Goal: Transaction & Acquisition: Purchase product/service

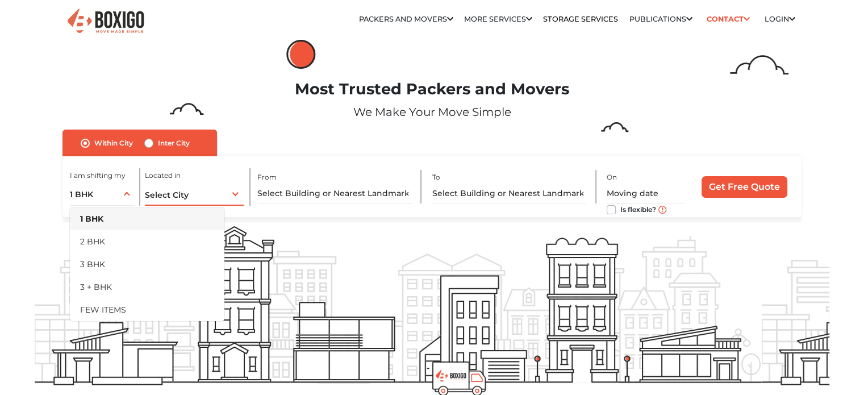
click at [152, 189] on div "Select City Select City Bangalore Bengaluru Bhopal Bhubaneswar Chennai Coimbato…" at bounding box center [194, 194] width 99 height 24
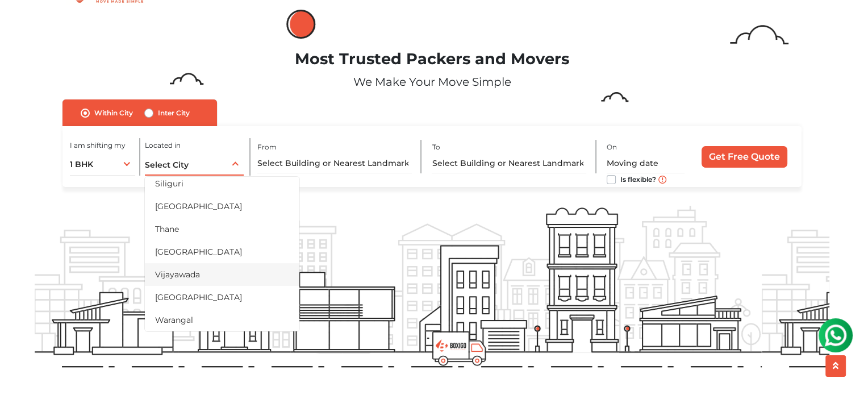
scroll to position [57, 0]
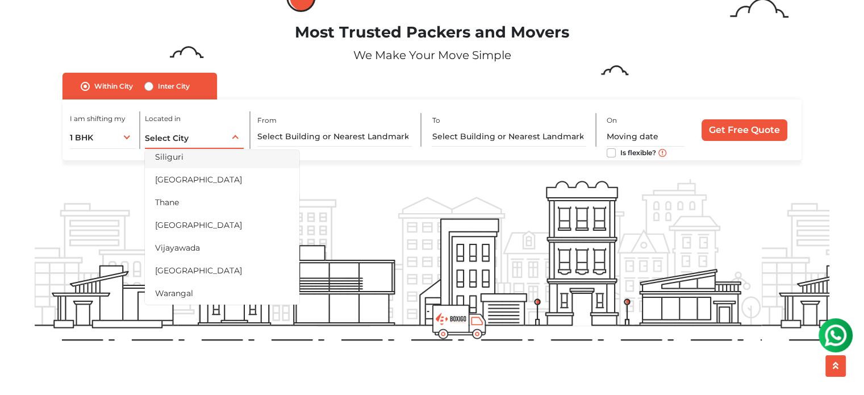
click at [194, 159] on li "Siliguri" at bounding box center [222, 156] width 155 height 23
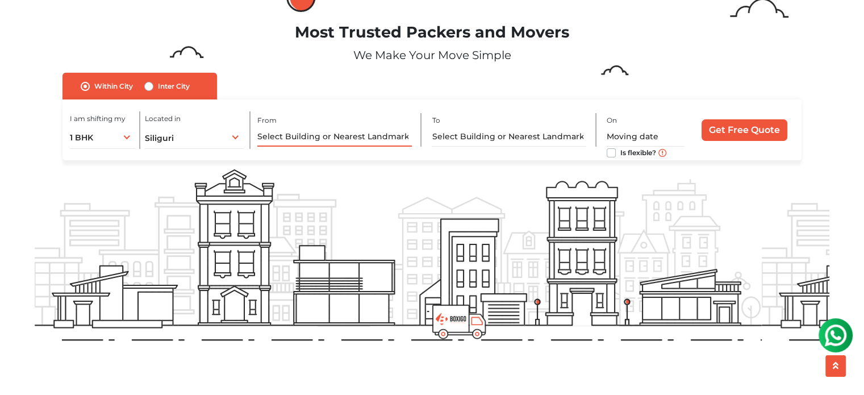
click at [310, 135] on input "text" at bounding box center [334, 137] width 155 height 20
click at [303, 134] on input "text" at bounding box center [334, 137] width 155 height 20
click at [352, 137] on input "text" at bounding box center [334, 137] width 155 height 20
click at [474, 128] on input "text" at bounding box center [509, 137] width 155 height 20
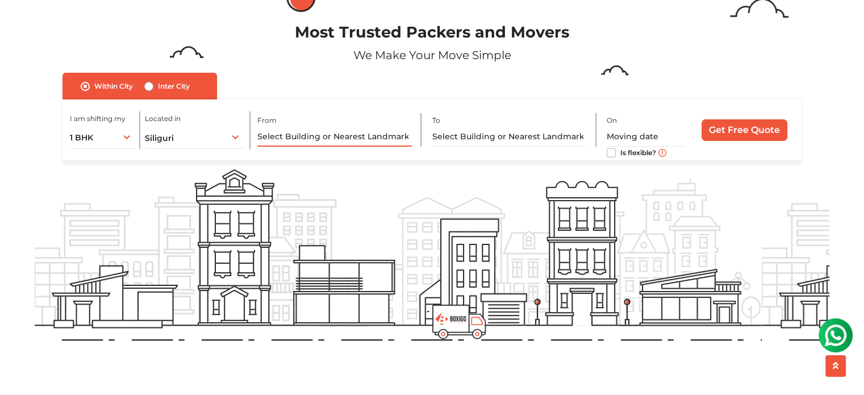
click at [315, 129] on input "text" at bounding box center [334, 137] width 155 height 20
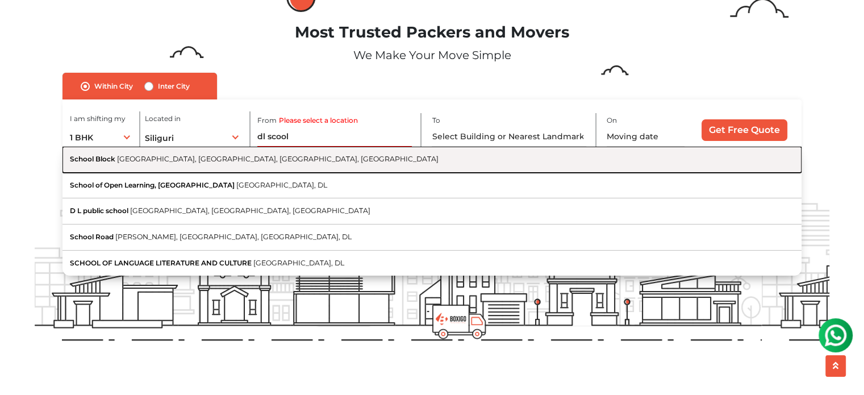
click at [171, 163] on span "Block S1, Nanakpura, Shakarpur Khas, Delhi, DL" at bounding box center [278, 159] width 322 height 9
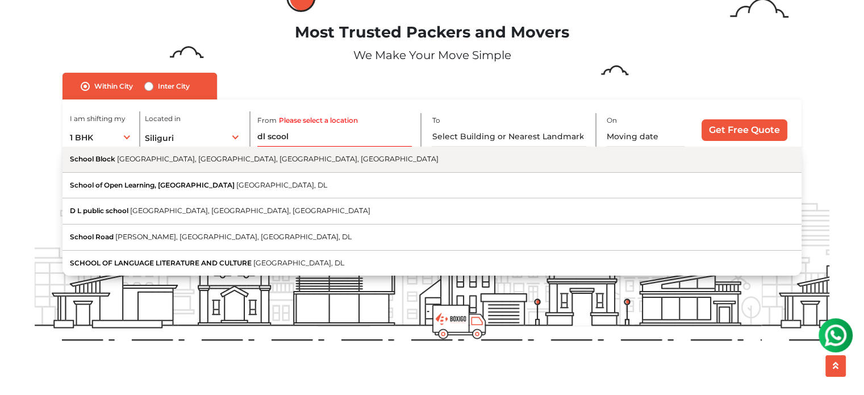
type input "School Block, Block S1, Nanakpura, Shakarpur Khas, Delhi, DL"
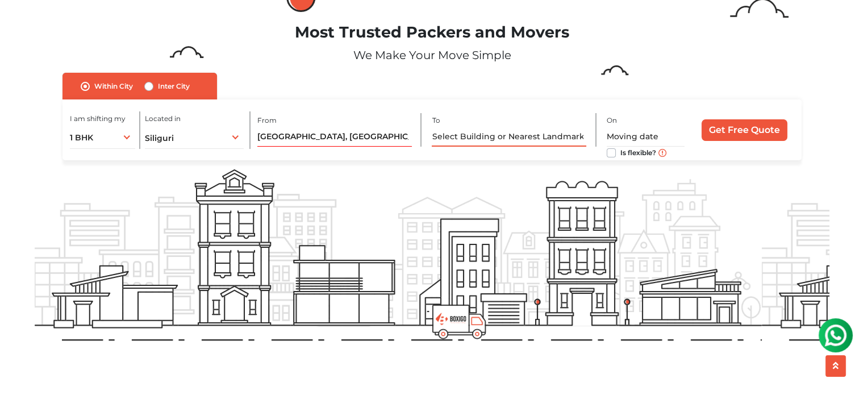
click at [456, 135] on input "text" at bounding box center [509, 137] width 155 height 20
click at [155, 85] on div "Inter City" at bounding box center [166, 87] width 45 height 14
click at [158, 86] on label "Inter City" at bounding box center [174, 87] width 32 height 14
click at [152, 86] on input "Inter City" at bounding box center [148, 85] width 9 height 11
radio input "true"
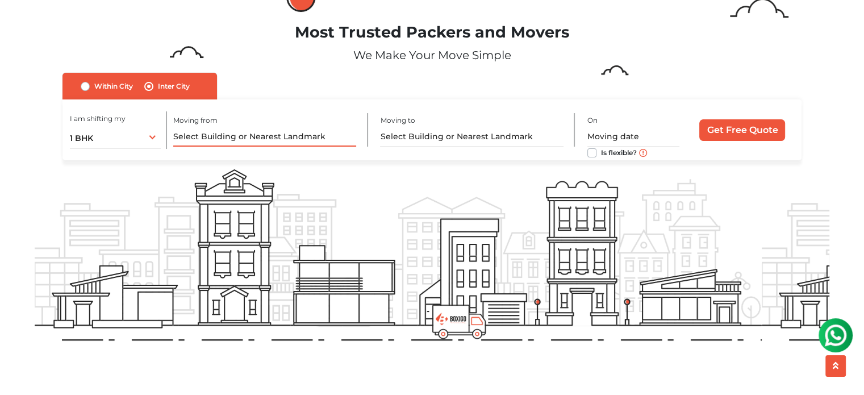
click at [211, 127] on input "text" at bounding box center [264, 137] width 183 height 20
click at [215, 140] on input "text" at bounding box center [264, 137] width 183 height 20
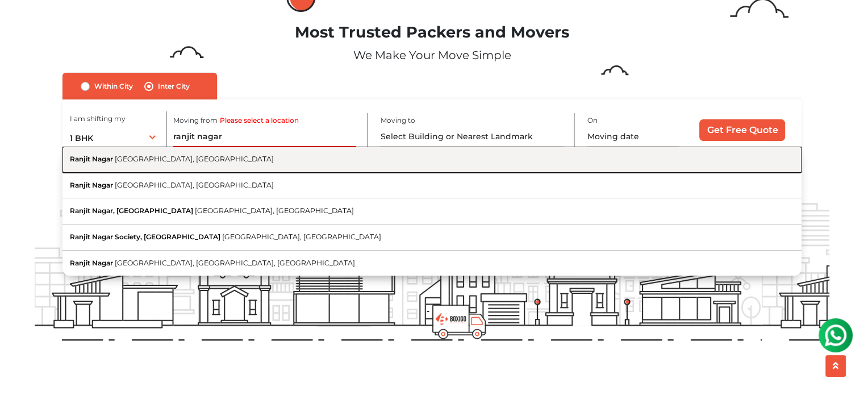
click at [174, 156] on span "New Delhi, Delhi" at bounding box center [194, 159] width 159 height 9
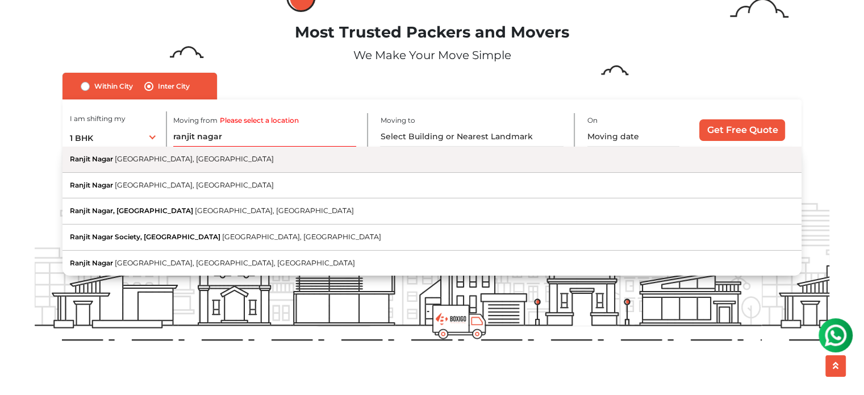
type input "Ranjit Nagar, New Delhi, Delhi"
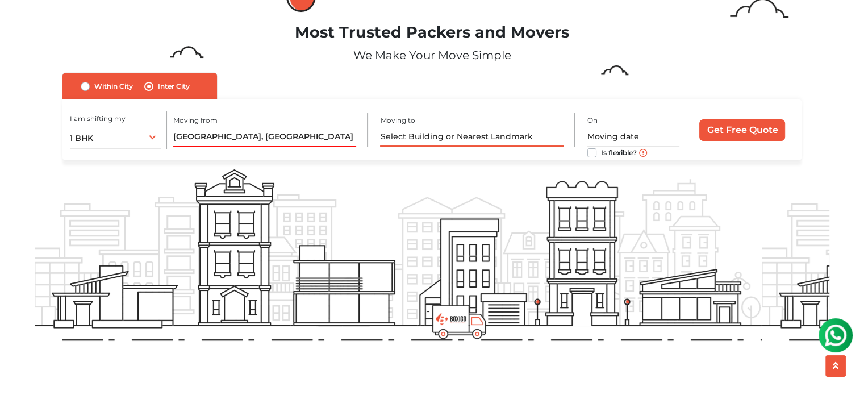
click at [428, 140] on input "text" at bounding box center [471, 137] width 183 height 20
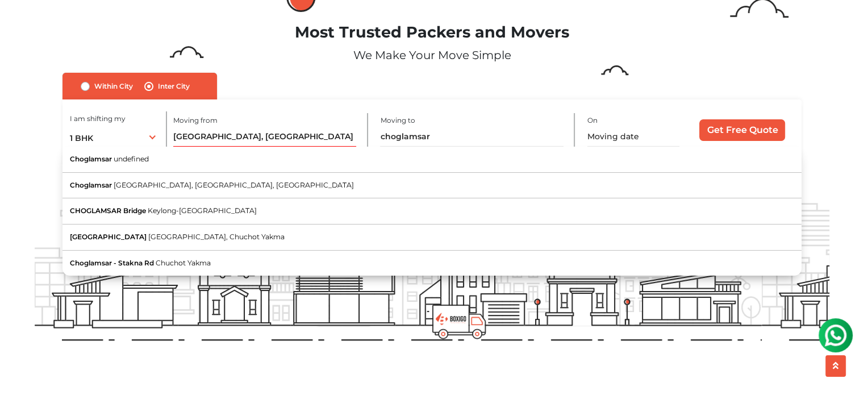
click at [469, 124] on div "Moving to choglamsar Choglamsar undefined Choglamsar village Road, Choglamsar, …" at bounding box center [477, 130] width 194 height 34
click at [454, 132] on input "choglamsar" at bounding box center [471, 137] width 183 height 20
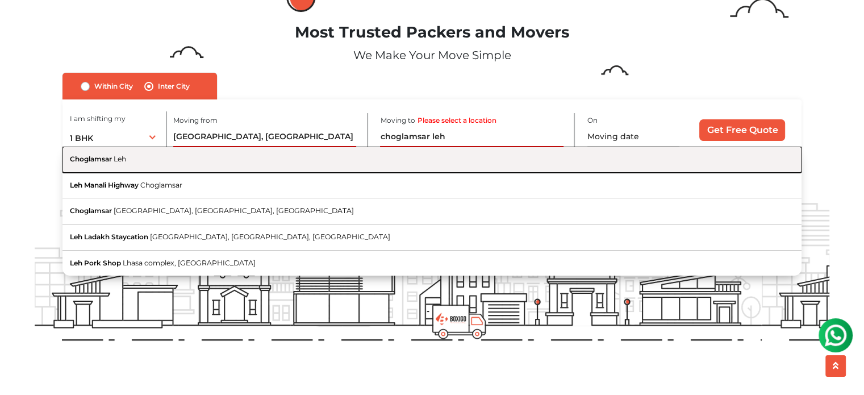
click at [161, 157] on button "Choglamsar Leh" at bounding box center [431, 160] width 739 height 26
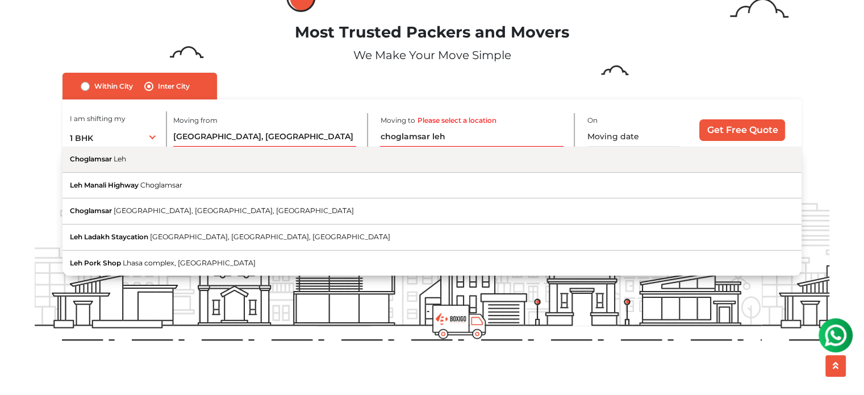
type input "Choglamsar, Leh"
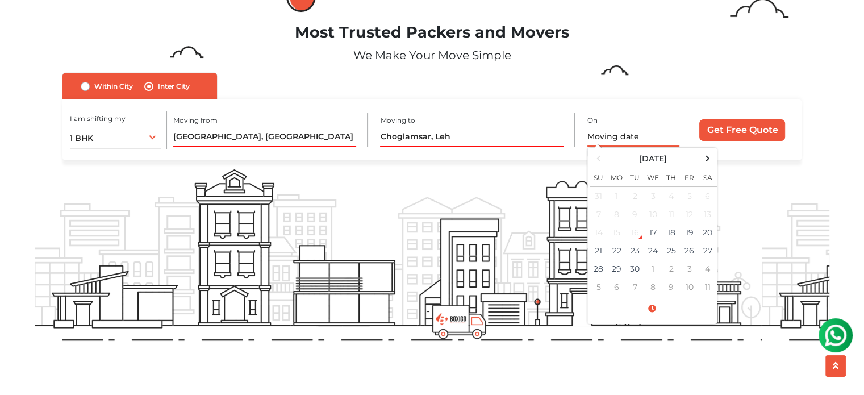
click at [629, 140] on input "text" at bounding box center [633, 137] width 92 height 20
click at [660, 233] on td "17" at bounding box center [653, 232] width 18 height 18
type input "09/17/2025 9:48 PM"
click at [756, 128] on input "Get Free Quote" at bounding box center [742, 130] width 86 height 22
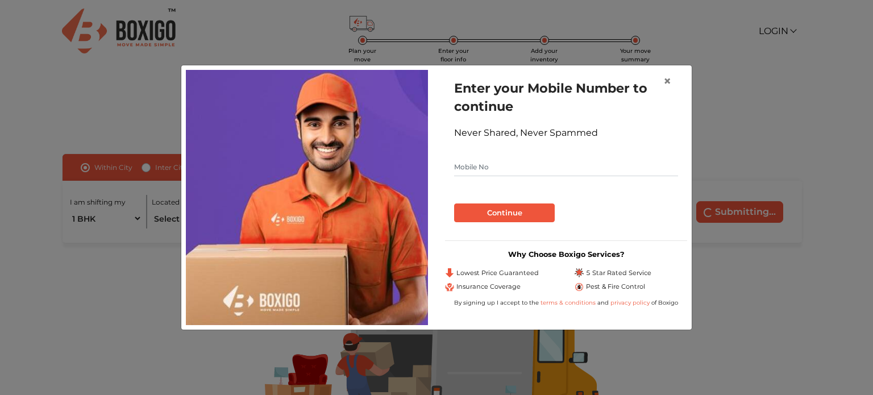
click at [486, 166] on input "text" at bounding box center [566, 167] width 224 height 18
type input "8822160665"
click at [495, 217] on button "Continue" at bounding box center [504, 212] width 101 height 19
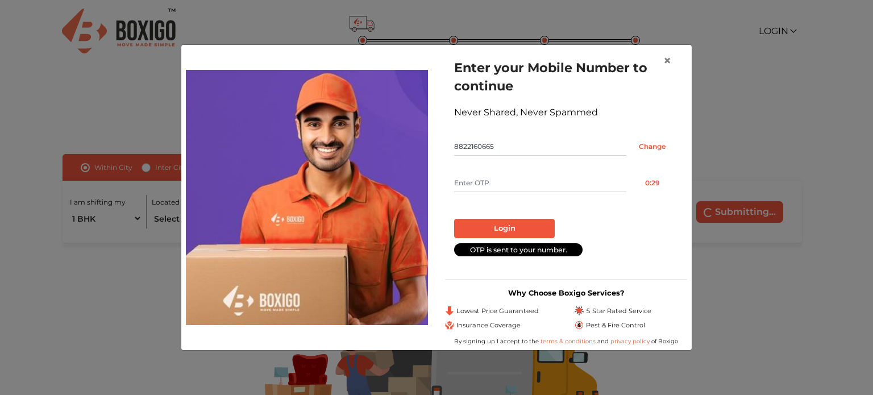
click at [487, 180] on input "text" at bounding box center [540, 183] width 172 height 18
type input "7882"
click at [495, 227] on button "Login" at bounding box center [504, 228] width 101 height 19
radio input "false"
radio input "true"
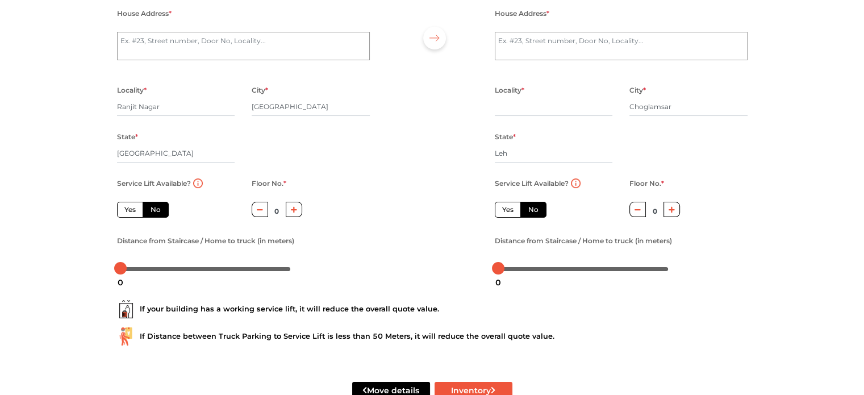
scroll to position [145, 0]
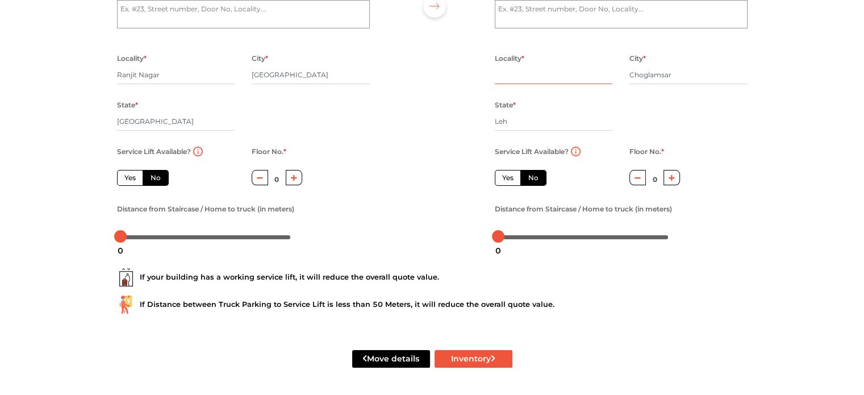
click at [562, 76] on input "text" at bounding box center [554, 75] width 118 height 18
click at [490, 363] on button "Inventory" at bounding box center [474, 359] width 78 height 18
radio input "true"
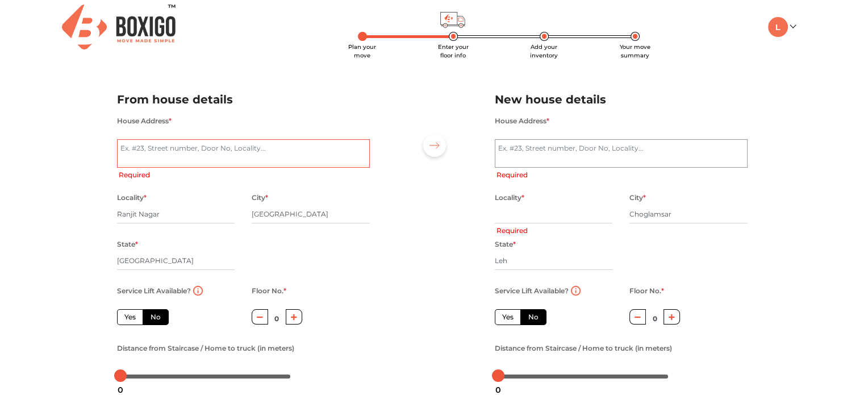
scroll to position [0, 0]
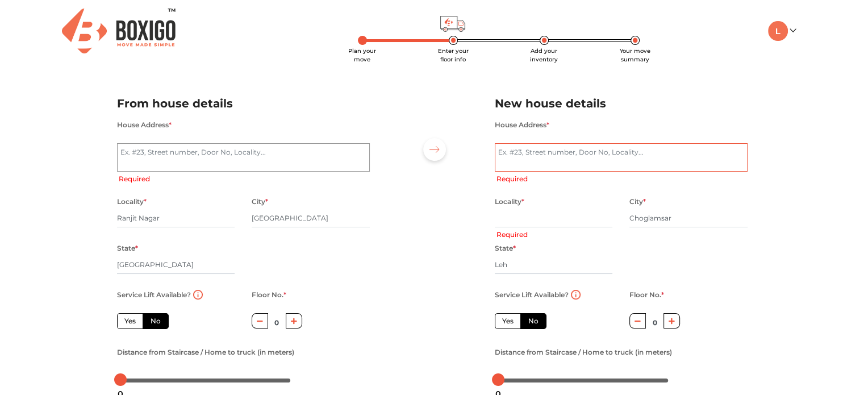
click at [549, 147] on textarea "House Address *" at bounding box center [621, 157] width 253 height 28
click at [194, 145] on textarea "House Address *" at bounding box center [243, 157] width 253 height 28
click at [145, 26] on img at bounding box center [119, 31] width 114 height 45
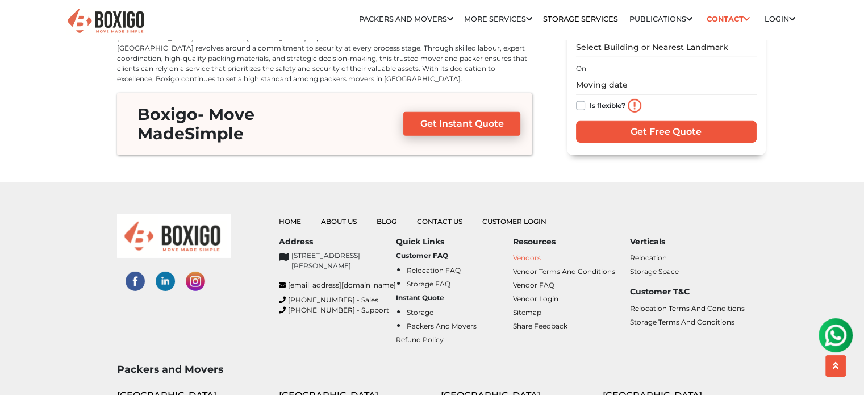
scroll to position [3620, 0]
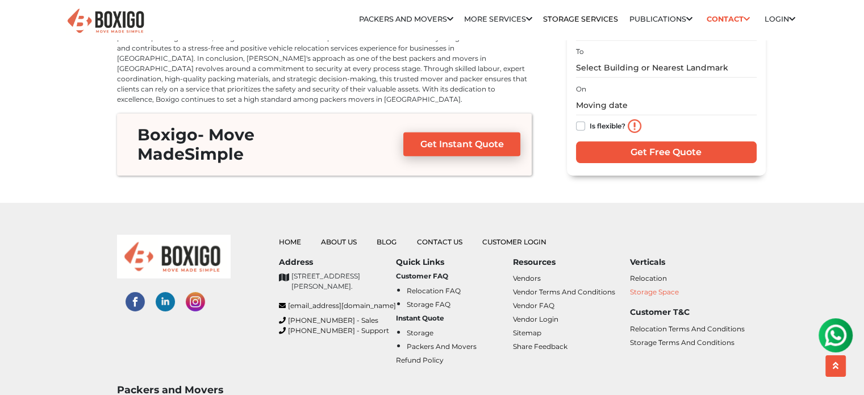
click at [651, 287] on link "Storage Space" at bounding box center [654, 291] width 49 height 9
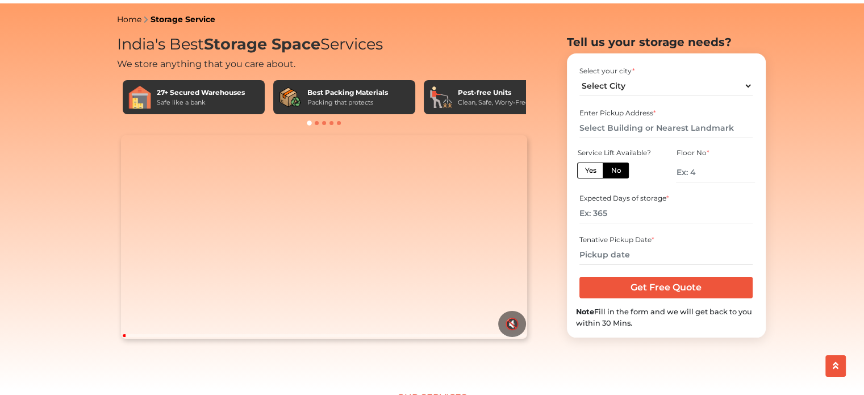
scroll to position [57, 0]
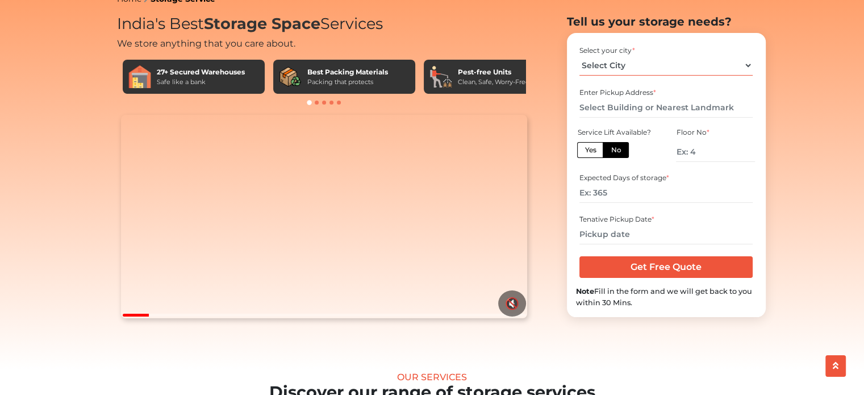
click at [632, 76] on select "Select City [GEOGRAPHIC_DATA] [GEOGRAPHIC_DATA] [GEOGRAPHIC_DATA] [GEOGRAPHIC_D…" at bounding box center [665, 66] width 173 height 20
click at [720, 54] on div "Select your city * Select City Bangalore Bengaluru Bhopal Bhubaneswar Chennai C…" at bounding box center [666, 175] width 199 height 284
click at [645, 118] on input "text" at bounding box center [665, 108] width 173 height 20
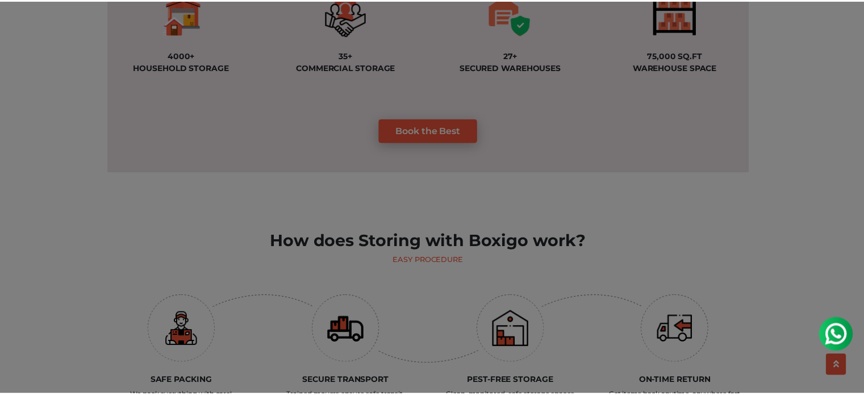
scroll to position [1023, 0]
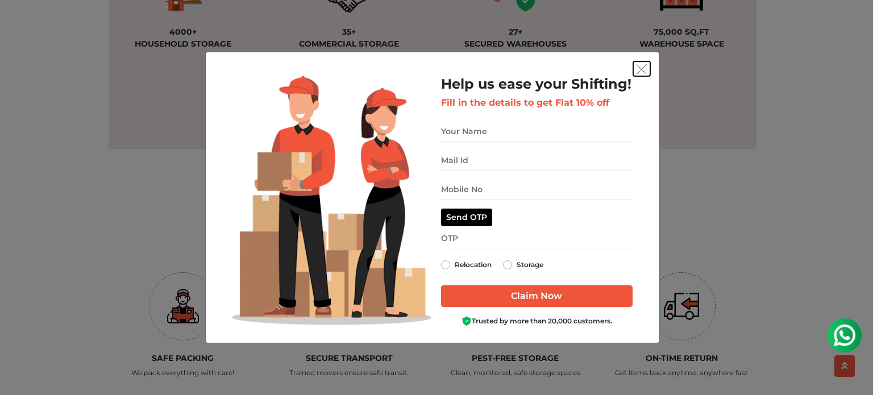
click at [639, 72] on img "get free quote dialog" at bounding box center [641, 69] width 10 height 10
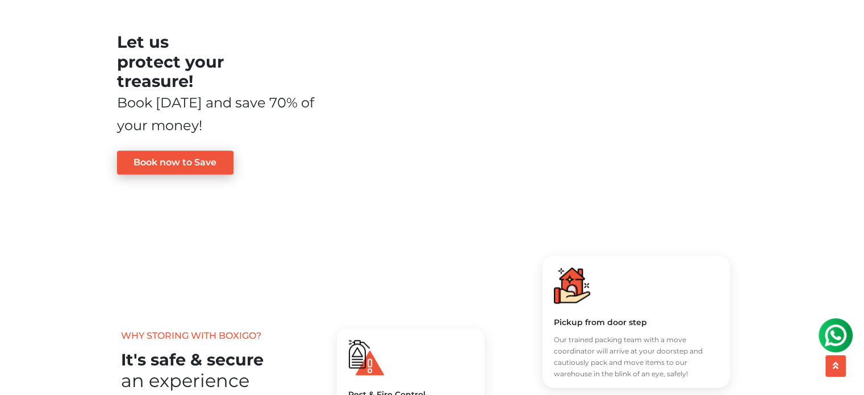
scroll to position [1386, 0]
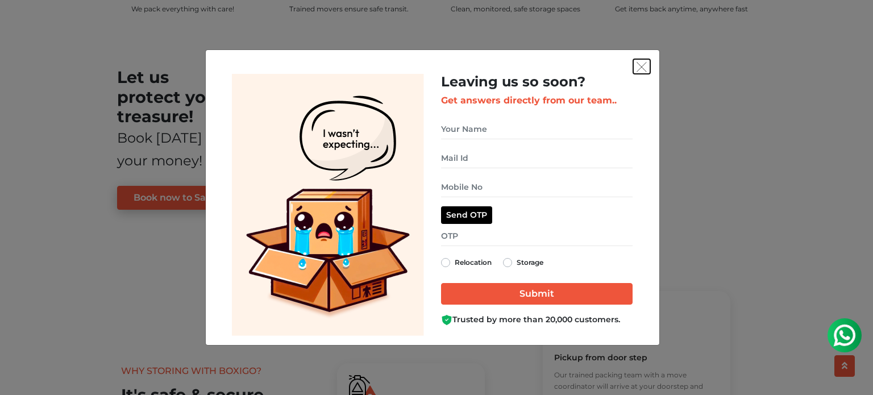
click at [641, 65] on img "get free quote dialog" at bounding box center [641, 67] width 10 height 10
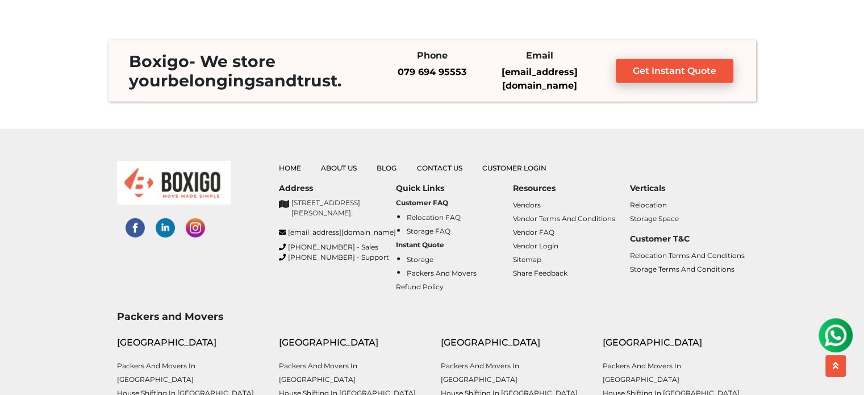
scroll to position [3545, 0]
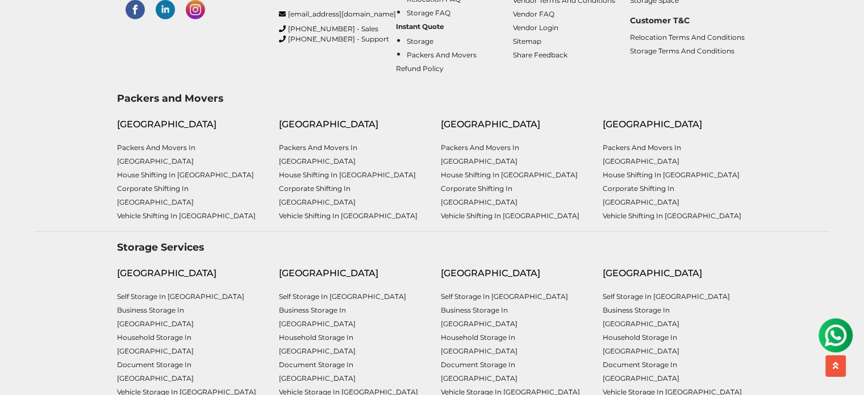
click at [832, 336] on img at bounding box center [835, 335] width 23 height 23
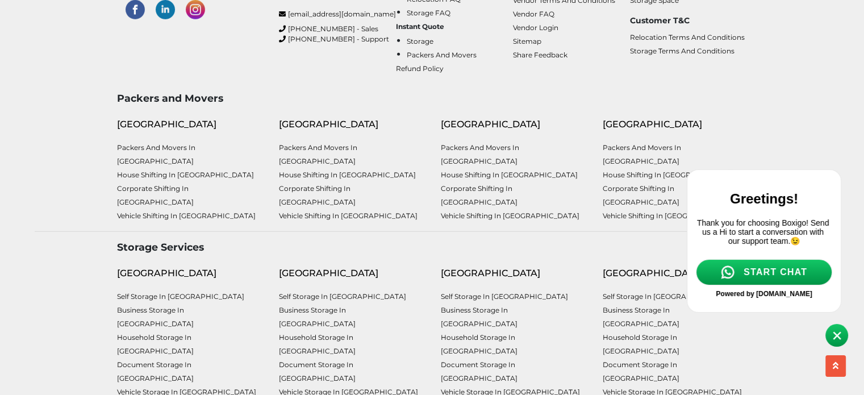
click at [778, 277] on span "START CHAT" at bounding box center [776, 272] width 64 height 10
click at [836, 335] on img at bounding box center [837, 335] width 9 height 9
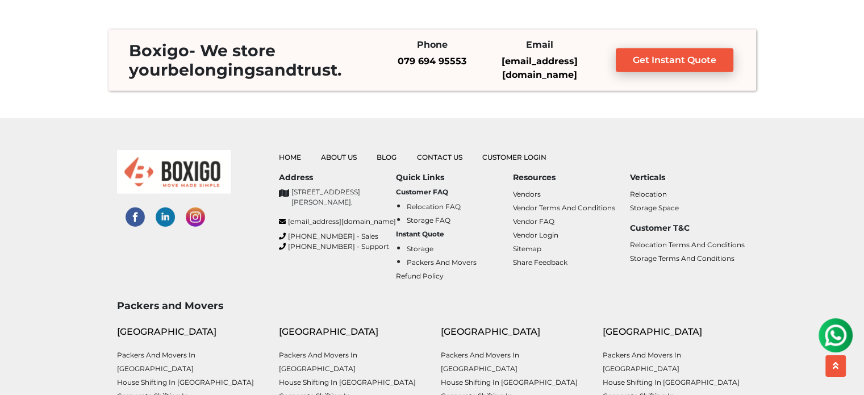
scroll to position [3318, 0]
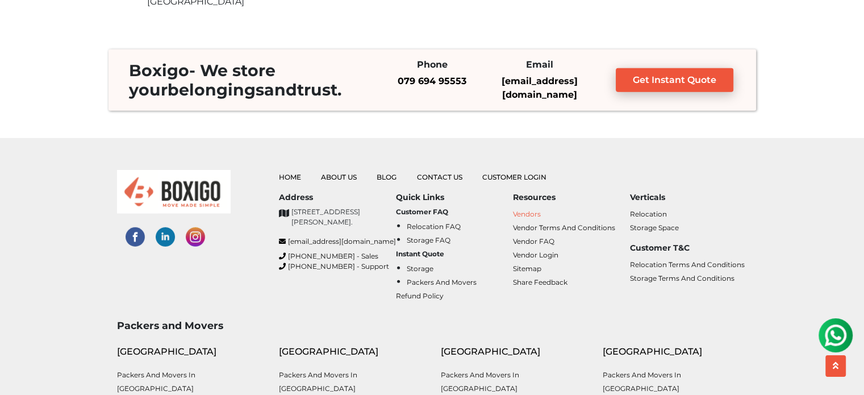
click at [532, 210] on link "Vendors" at bounding box center [527, 214] width 28 height 9
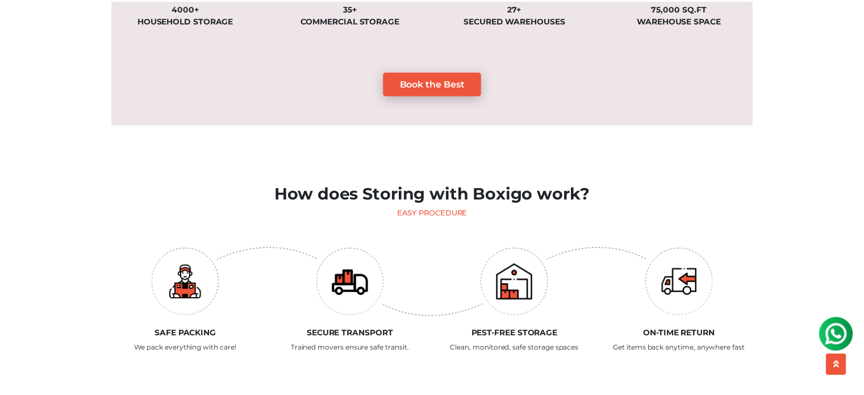
scroll to position [1045, 0]
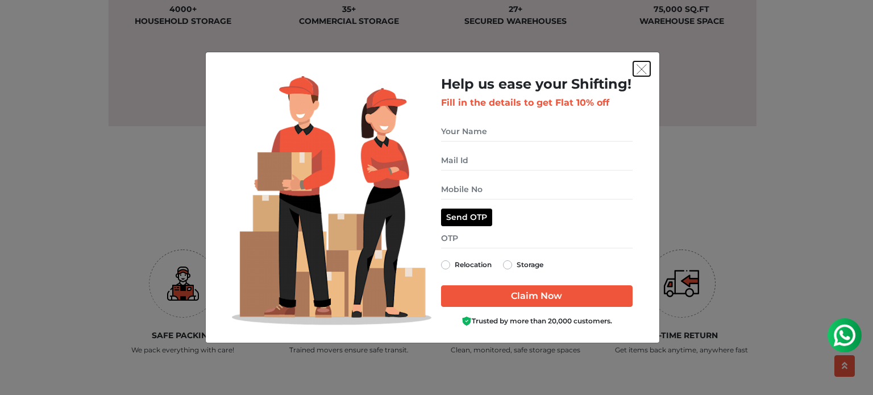
click at [640, 68] on img "get free quote dialog" at bounding box center [641, 69] width 10 height 10
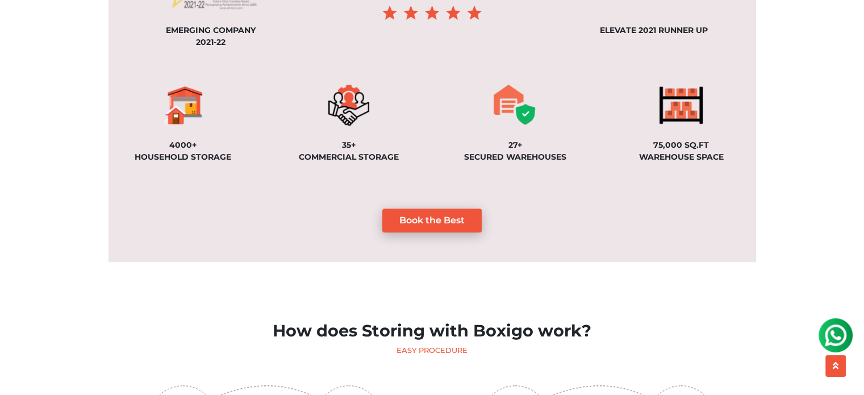
scroll to position [932, 0]
